Goal: Task Accomplishment & Management: Use online tool/utility

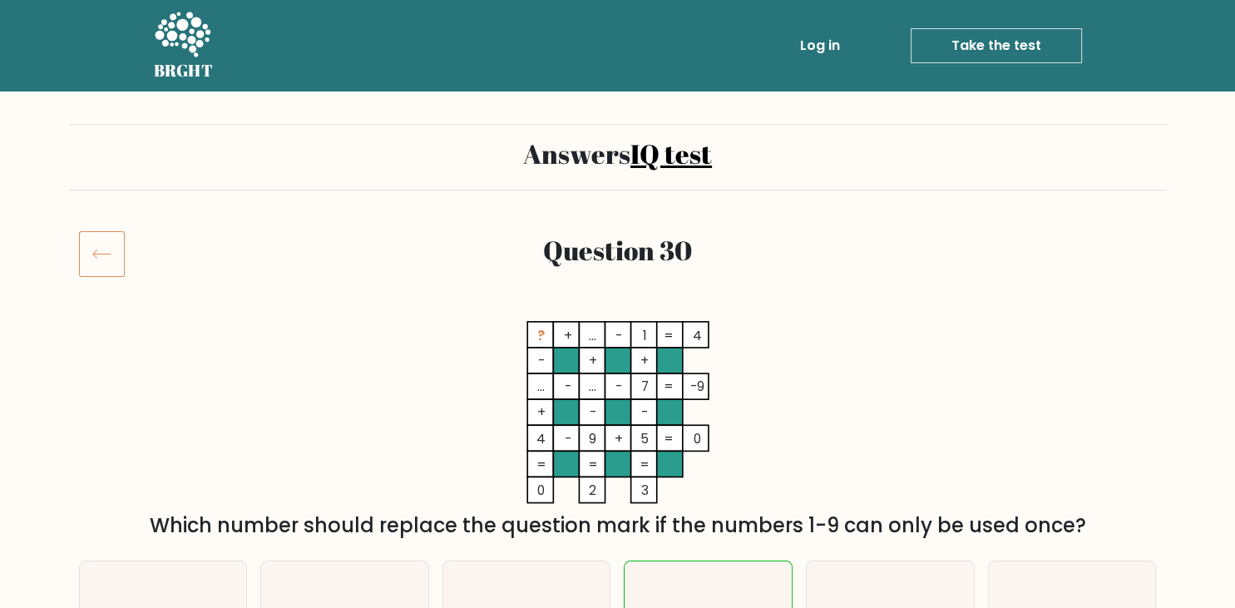
click at [101, 241] on icon at bounding box center [102, 253] width 46 height 47
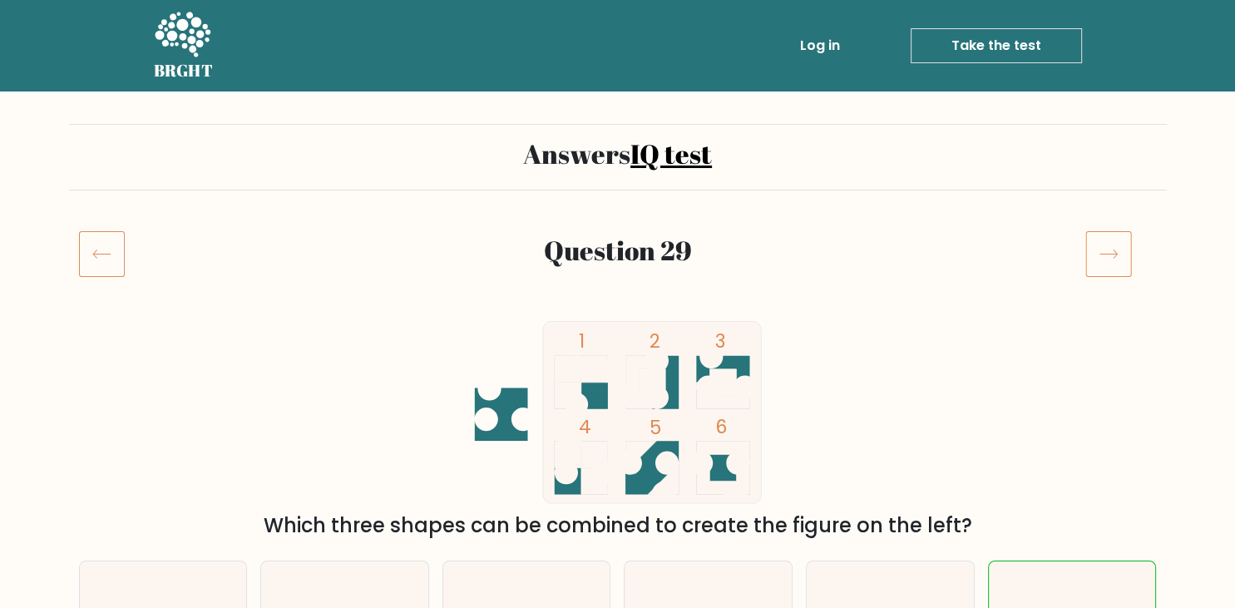
click at [96, 255] on icon at bounding box center [101, 254] width 17 height 8
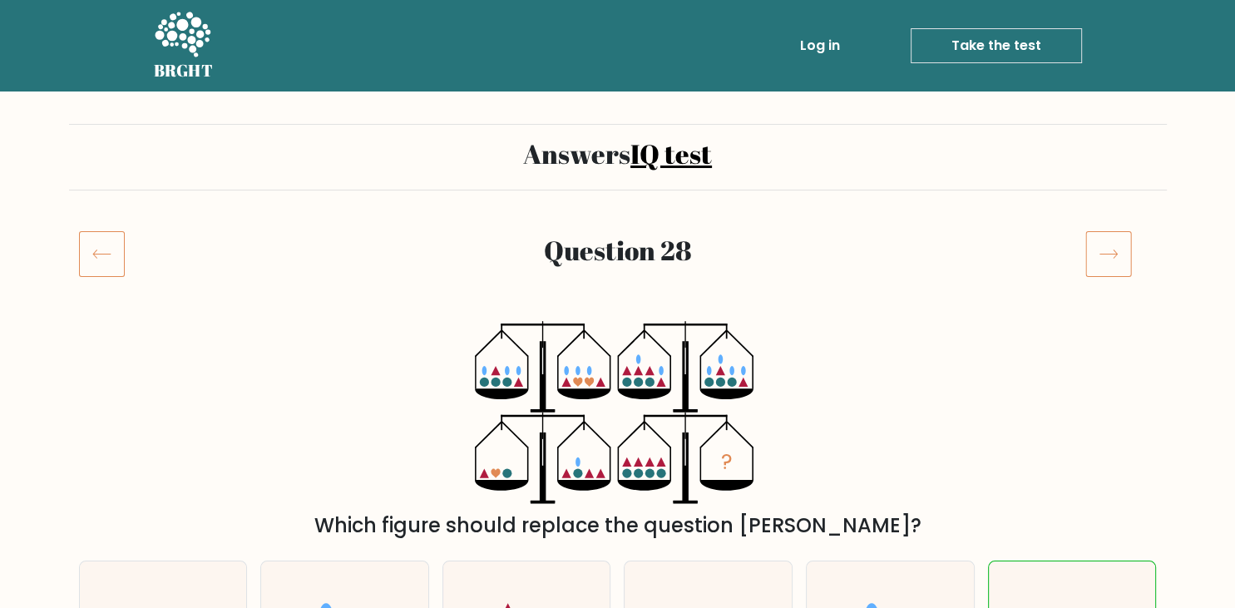
click at [110, 263] on icon at bounding box center [102, 253] width 46 height 47
